Goal: Communication & Community: Answer question/provide support

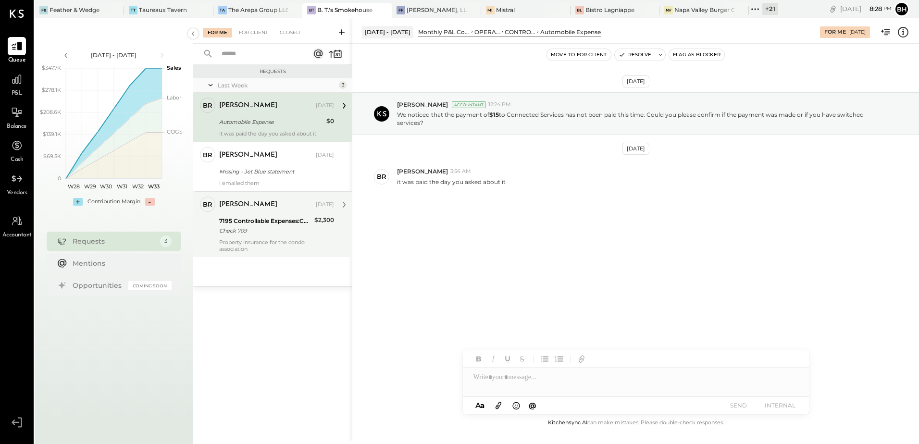
click at [270, 231] on div "Check 709" at bounding box center [265, 231] width 92 height 10
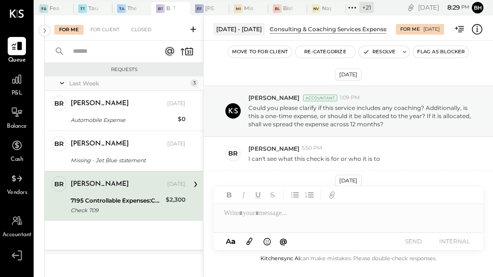
click at [493, 67] on div "[DATE] [PERSON_NAME] Accountant 1:09 PM Could you please clarify if this servic…" at bounding box center [348, 147] width 289 height 212
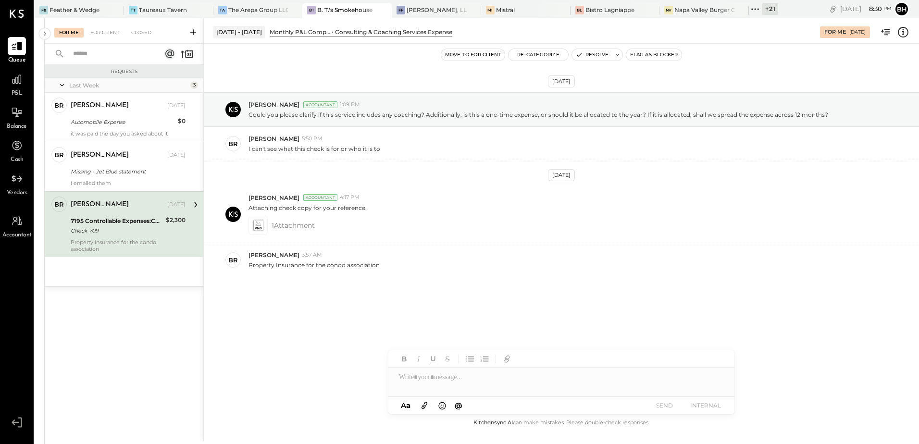
click at [903, 31] on icon at bounding box center [903, 31] width 2 height 0
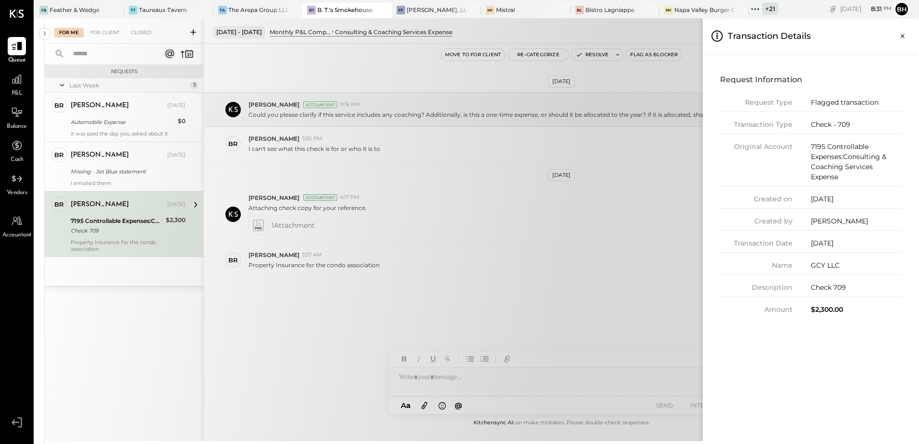
click at [476, 382] on div "For Me For Client Closed Requests Last Week 3 br [PERSON_NAME] Owner [PERSON_NA…" at bounding box center [482, 229] width 874 height 423
click at [476, 382] on div at bounding box center [561, 377] width 346 height 19
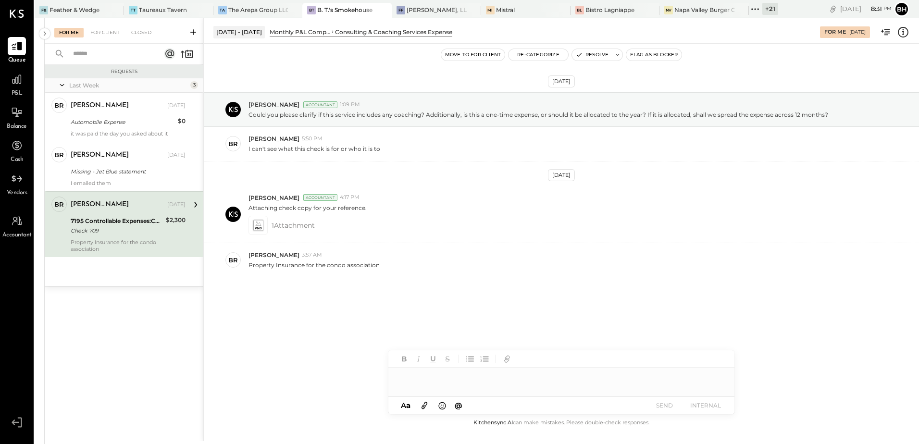
click at [469, 380] on div at bounding box center [561, 377] width 346 height 19
click at [653, 410] on button "SEND" at bounding box center [664, 405] width 38 height 13
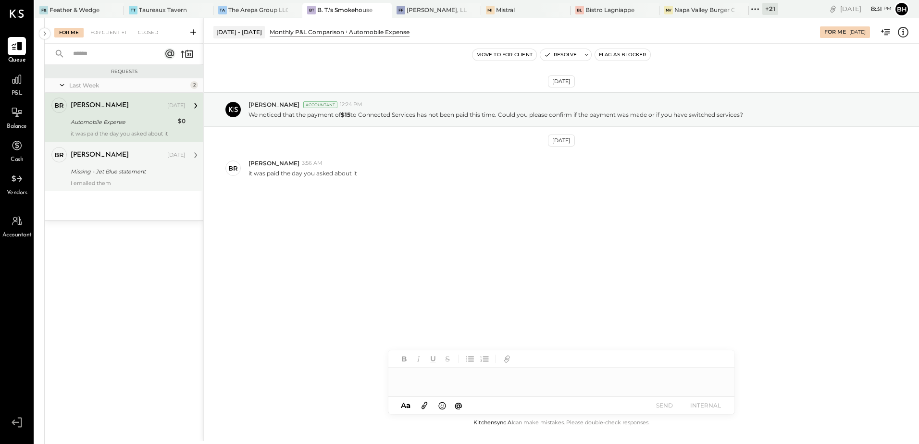
click at [136, 176] on div "Missing - Jet Blue statement" at bounding box center [127, 172] width 112 height 10
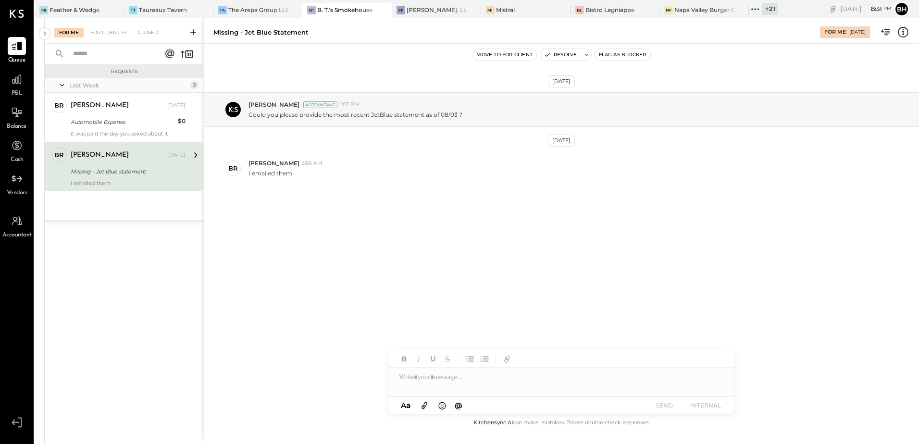
click at [431, 376] on div at bounding box center [561, 377] width 346 height 19
click at [660, 407] on button "SEND" at bounding box center [664, 405] width 38 height 13
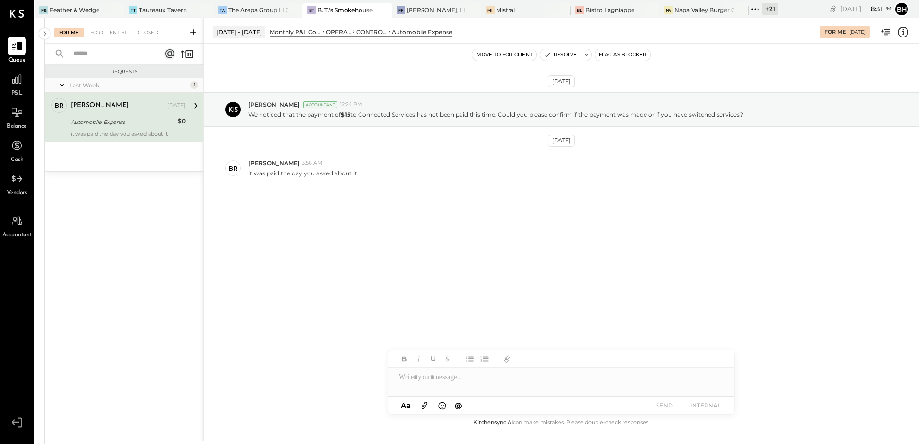
click at [105, 128] on div "[PERSON_NAME] [DATE] Automobile Expense $0 it was paid the day you asked about …" at bounding box center [128, 117] width 115 height 39
click at [903, 36] on icon at bounding box center [903, 32] width 12 height 12
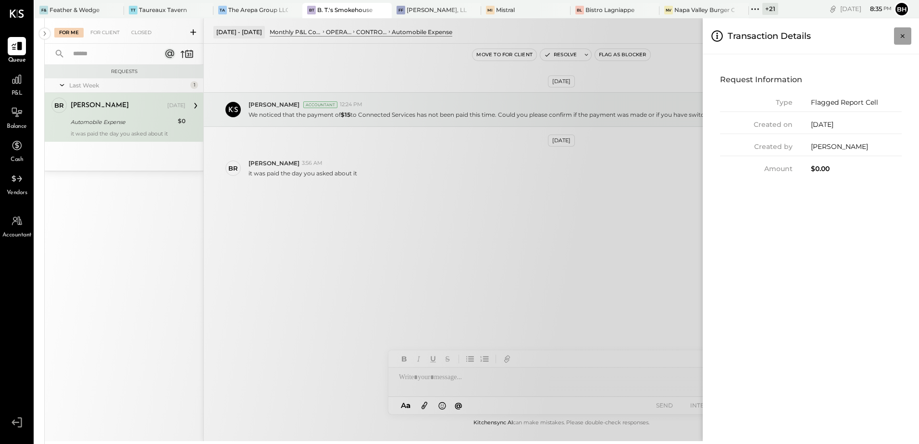
click at [904, 35] on icon "Close panel" at bounding box center [903, 36] width 4 height 4
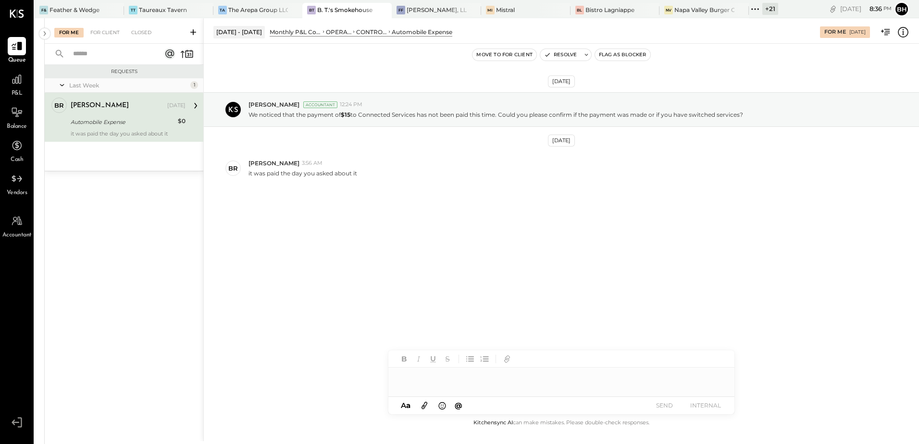
click at [475, 385] on div at bounding box center [561, 377] width 346 height 19
click at [659, 401] on button "SEND" at bounding box center [664, 405] width 38 height 13
drag, startPoint x: 659, startPoint y: 401, endPoint x: 603, endPoint y: 292, distance: 122.3
click at [603, 292] on div "[DATE] [PERSON_NAME] Accountant 12:24 PM We noticed that the payment of $15 to …" at bounding box center [561, 231] width 715 height 374
